Goal: Share content: Share content

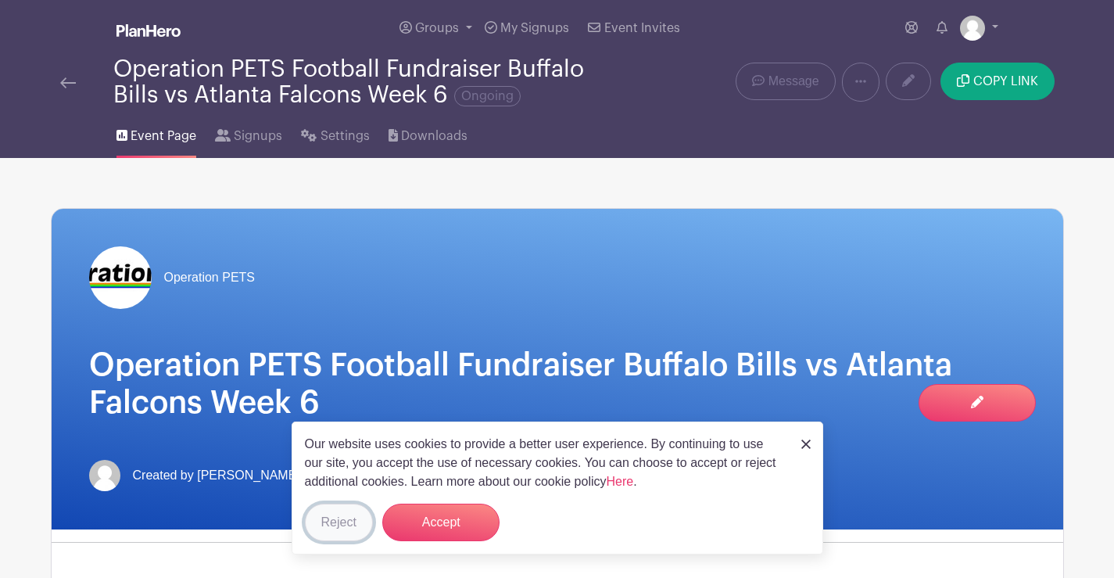
click at [340, 520] on button "Reject" at bounding box center [339, 523] width 68 height 38
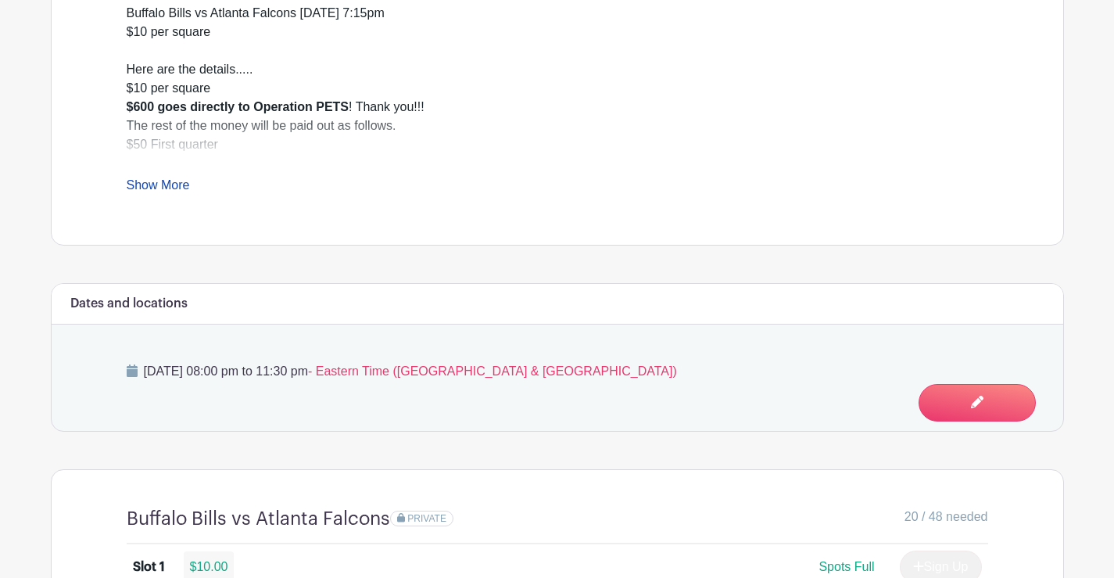
scroll to position [782, 0]
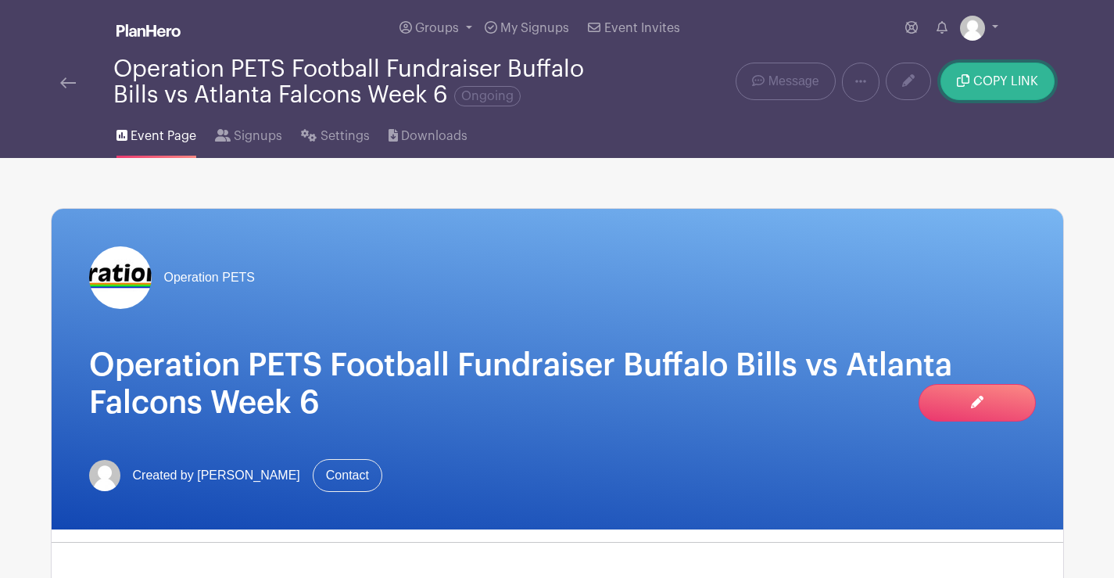
click at [1009, 88] on button "COPY LINK" at bounding box center [997, 82] width 113 height 38
